Goal: Understand process/instructions: Learn how to perform a task or action

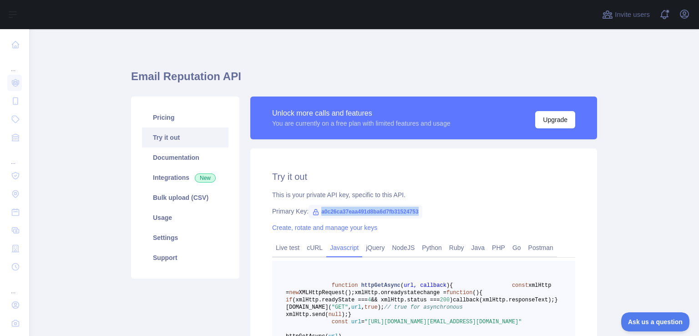
scroll to position [78, 0]
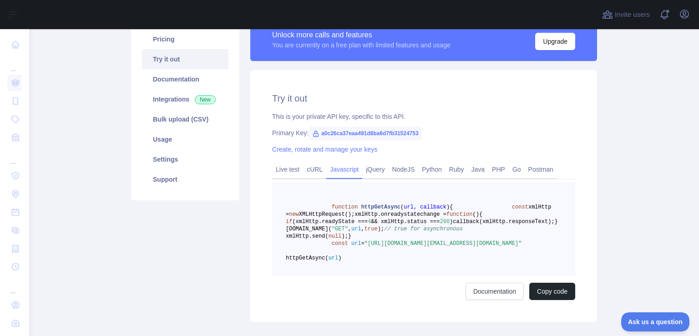
click at [327, 141] on div "Try it out This is your private API key, specific to this API. Primary Key: a0c…" at bounding box center [423, 196] width 347 height 252
drag, startPoint x: 316, startPoint y: 132, endPoint x: 416, endPoint y: 132, distance: 99.6
click at [416, 132] on span "a0c26ca37eaa491d8ba6d7fb31524753" at bounding box center [365, 133] width 114 height 14
copy span "a0c26ca37eaa491d8ba6d7fb31524753"
click at [207, 94] on link "Integrations New" at bounding box center [185, 99] width 86 height 20
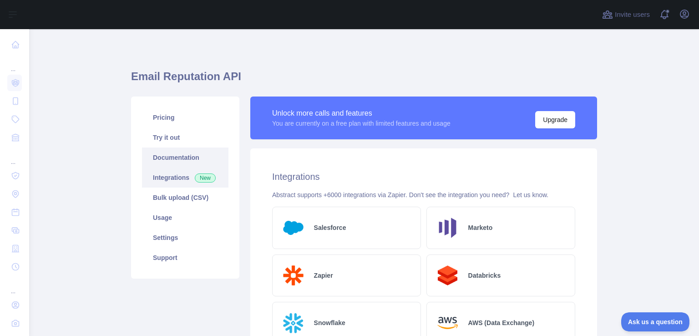
click at [184, 153] on link "Documentation" at bounding box center [185, 157] width 86 height 20
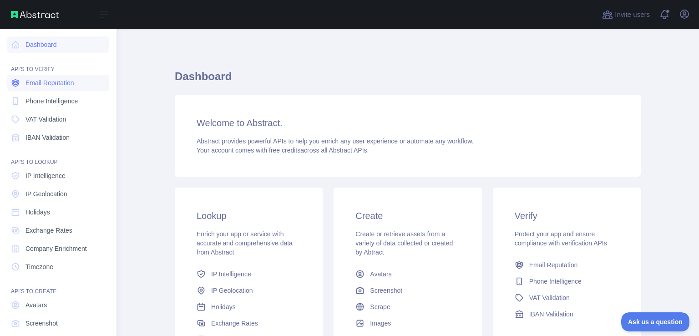
click at [49, 79] on span "Email Reputation" at bounding box center [49, 82] width 49 height 9
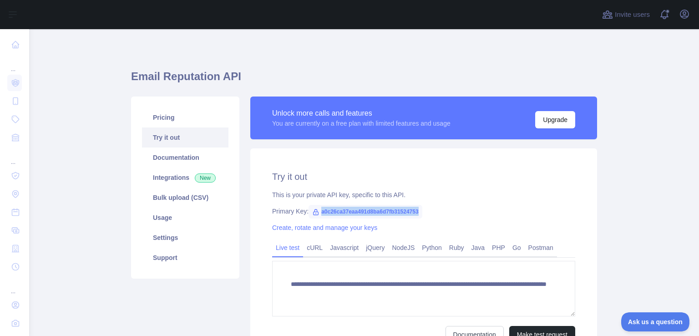
drag, startPoint x: 316, startPoint y: 209, endPoint x: 416, endPoint y: 211, distance: 99.7
click at [416, 211] on span "a0c26ca37eaa491d8ba6d7fb31524753" at bounding box center [365, 212] width 114 height 14
copy span "a0c26ca37eaa491d8ba6d7fb31524753"
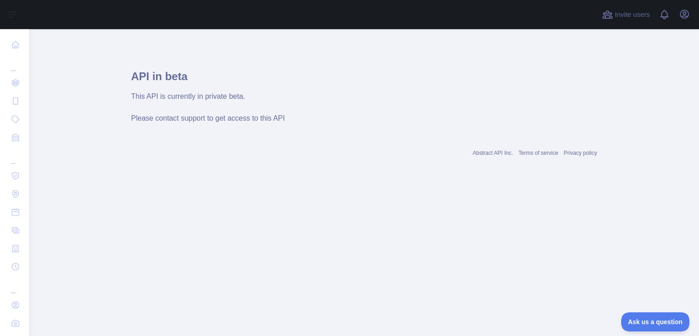
click at [268, 102] on div "This API is currently in private beta. Please contact support to get access to …" at bounding box center [364, 107] width 466 height 33
click at [268, 101] on div "This API is currently in private beta. Please contact support to get access to …" at bounding box center [364, 107] width 466 height 33
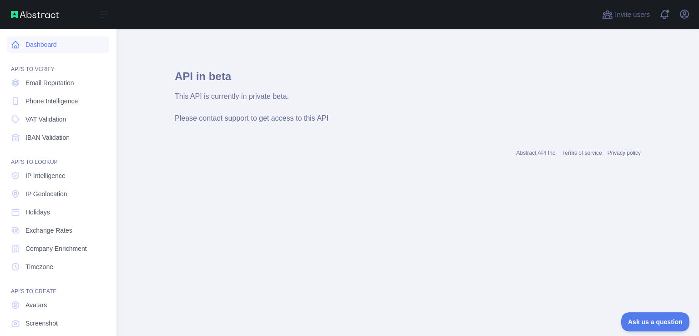
click at [17, 41] on icon at bounding box center [15, 44] width 9 height 9
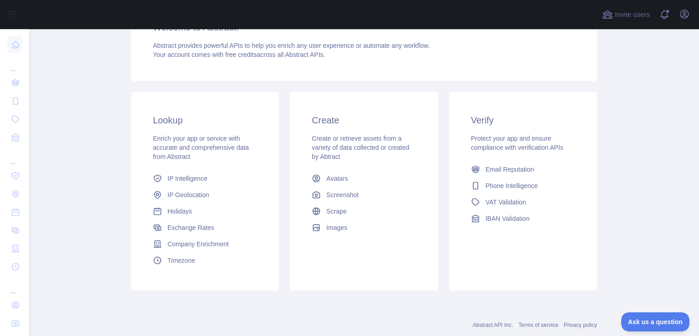
scroll to position [96, 0]
click at [530, 174] on link "Email Reputation" at bounding box center [522, 169] width 111 height 16
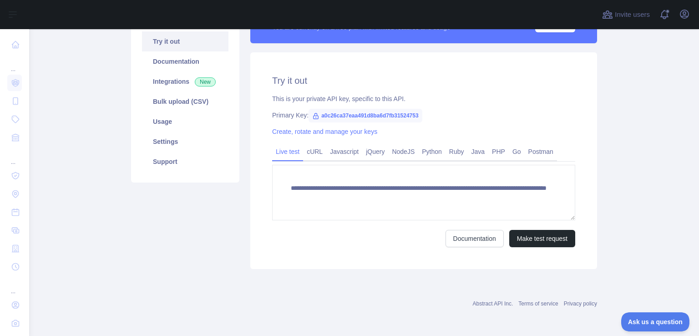
scroll to position [96, 0]
click at [333, 147] on link "Javascript" at bounding box center [344, 151] width 36 height 15
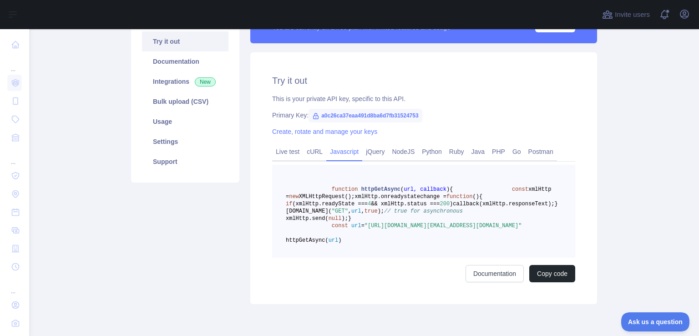
click at [331, 115] on span "a0c26ca37eaa491d8ba6d7fb31524753" at bounding box center [365, 116] width 114 height 14
click at [328, 115] on span "a0c26ca37eaa491d8ba6d7fb31524753" at bounding box center [365, 116] width 114 height 14
copy span "a0c26ca37eaa491d8ba6d7fb31524753"
click at [317, 153] on link "cURL" at bounding box center [314, 151] width 23 height 15
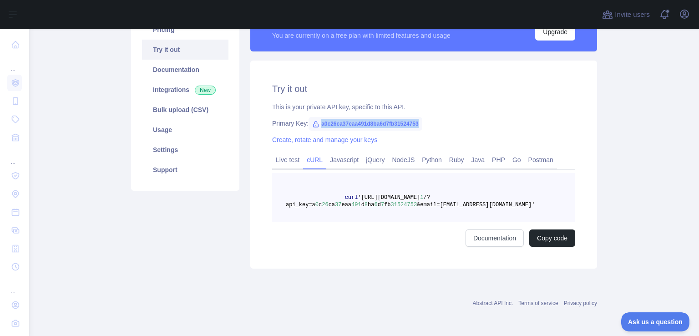
scroll to position [88, 0]
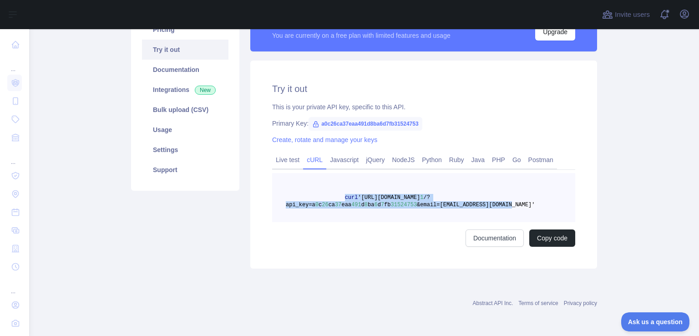
drag, startPoint x: 493, startPoint y: 203, endPoint x: 335, endPoint y: 200, distance: 158.4
click at [335, 200] on pre "curl '[URL][DOMAIN_NAME] 1 /?api_key=a 0 c 26 ca 37 eaa 491 d 8 ba 6 d 7 fb 315…" at bounding box center [423, 197] width 303 height 49
copy span "curl '[URL][DOMAIN_NAME] 1 /?api_key=a 0 c 26 ca 37 eaa 491 d 8 ba 6 d 7 fb 315…"
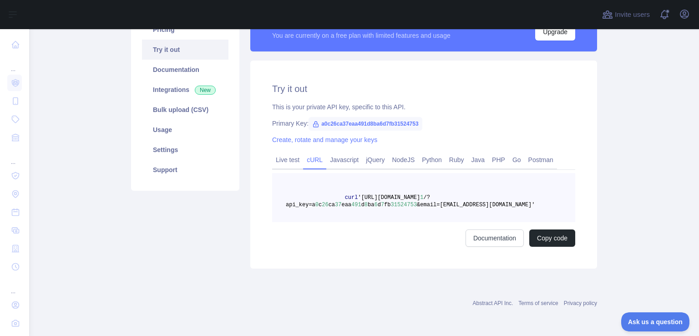
click at [389, 76] on div "Try it out This is your private API key, specific to this API. Primary Key: a0c…" at bounding box center [423, 165] width 347 height 208
drag, startPoint x: 488, startPoint y: 197, endPoint x: 354, endPoint y: 199, distance: 133.3
click at [354, 199] on pre "curl '[URL][DOMAIN_NAME] 1 /?api_key=a 0 c 26 ca 37 eaa 491 d 8 ba 6 d 7 fb 315…" at bounding box center [423, 197] width 303 height 49
copy span "[URL][DOMAIN_NAME] 1 /?"
